Goal: Transaction & Acquisition: Purchase product/service

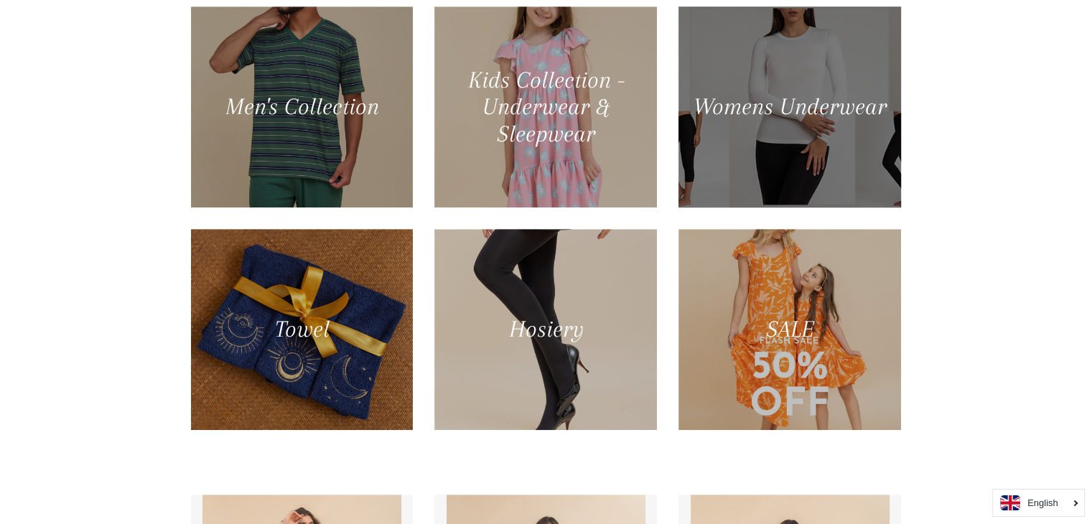
scroll to position [861, 0]
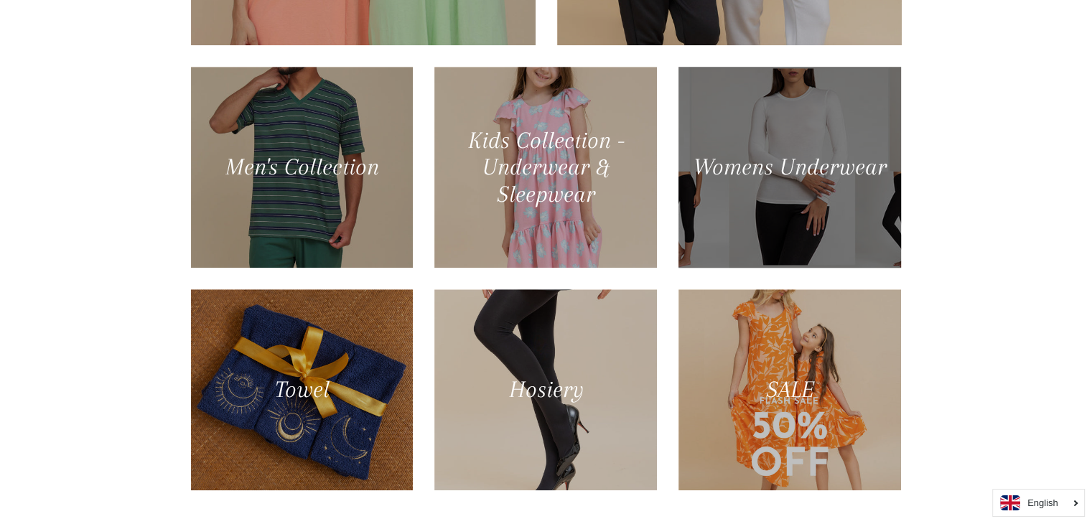
click at [750, 246] on div at bounding box center [789, 167] width 229 height 207
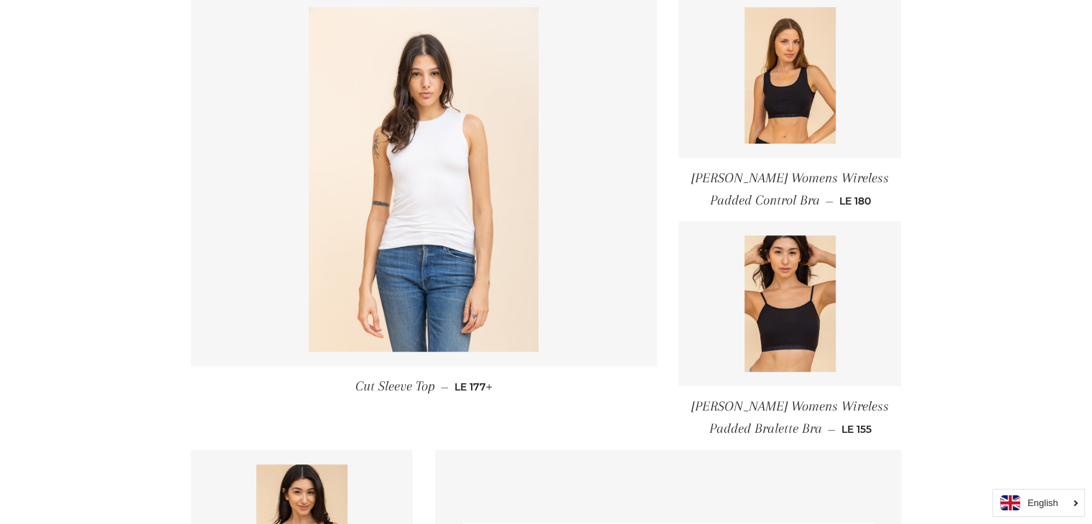
scroll to position [646, 0]
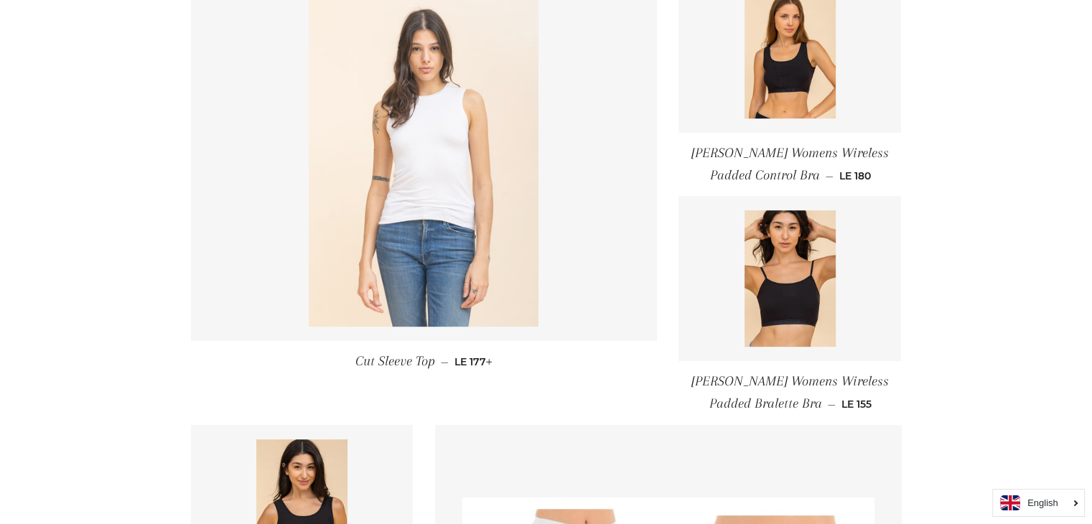
click at [446, 89] on img at bounding box center [424, 154] width 230 height 344
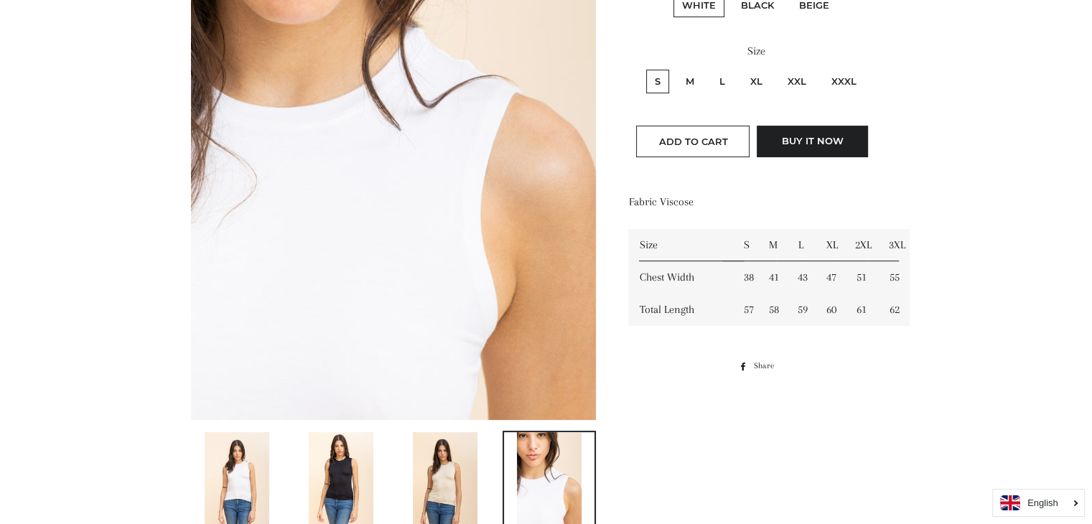
scroll to position [431, 0]
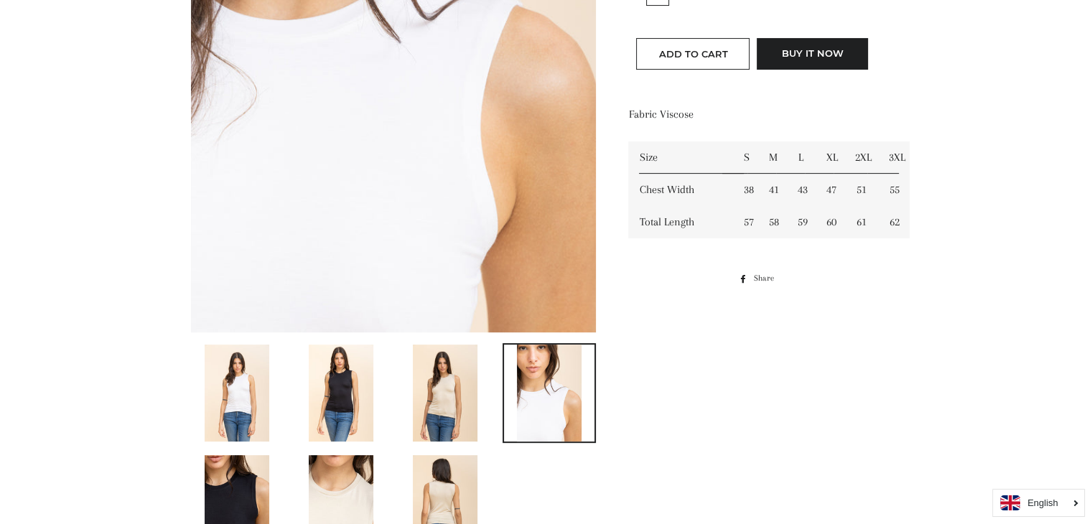
click at [477, 397] on img at bounding box center [445, 392] width 65 height 97
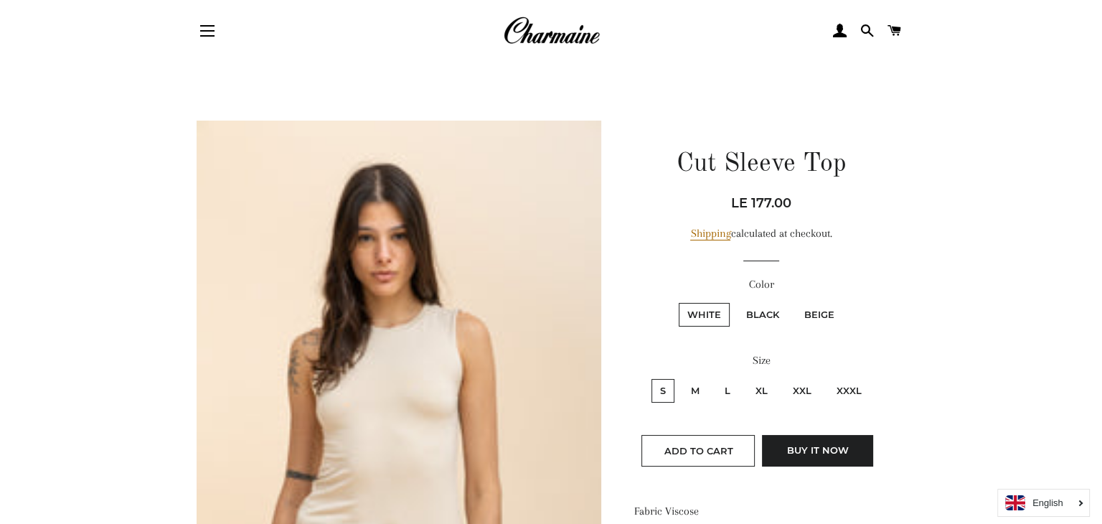
scroll to position [0, 0]
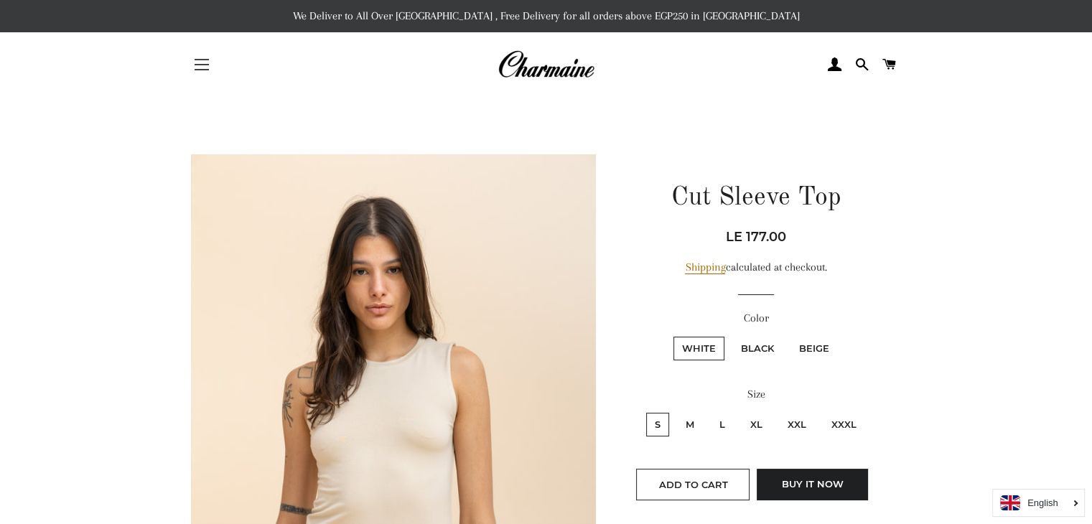
click at [197, 59] on span "button" at bounding box center [201, 59] width 14 height 1
